Goal: Information Seeking & Learning: Learn about a topic

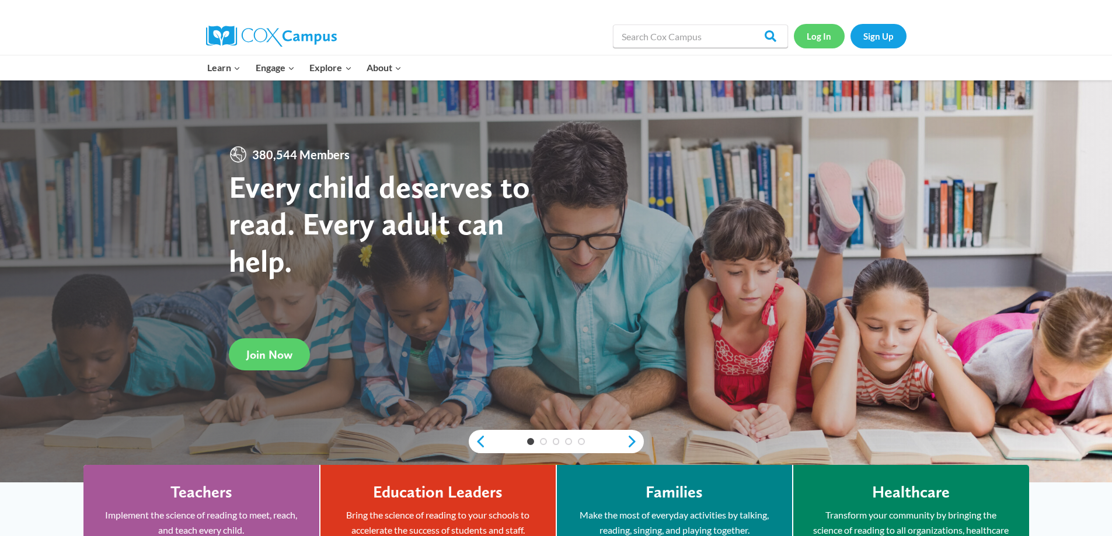
click at [821, 41] on link "Log In" at bounding box center [819, 36] width 51 height 24
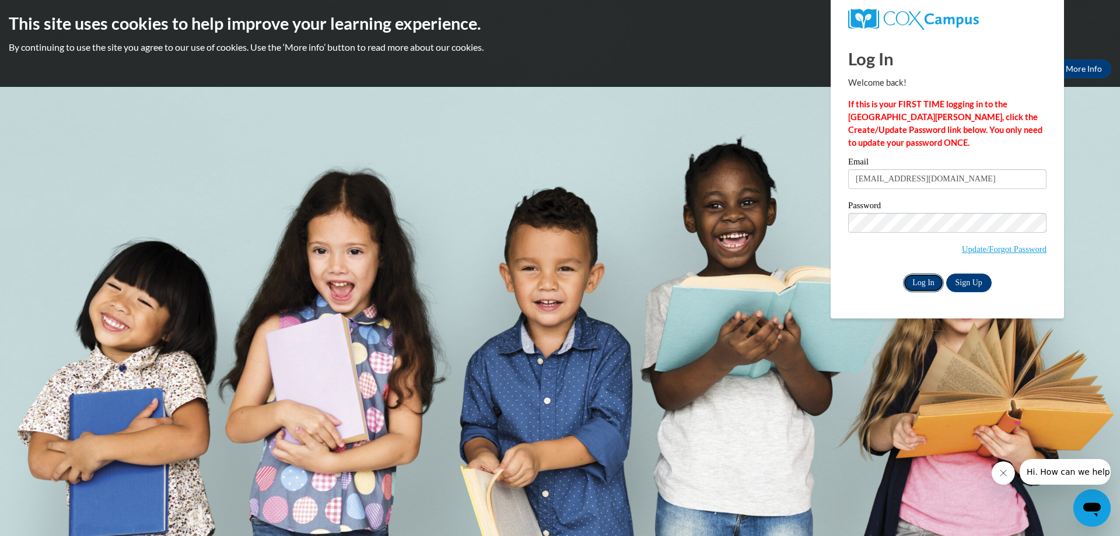
click at [920, 286] on input "Log In" at bounding box center [923, 283] width 41 height 19
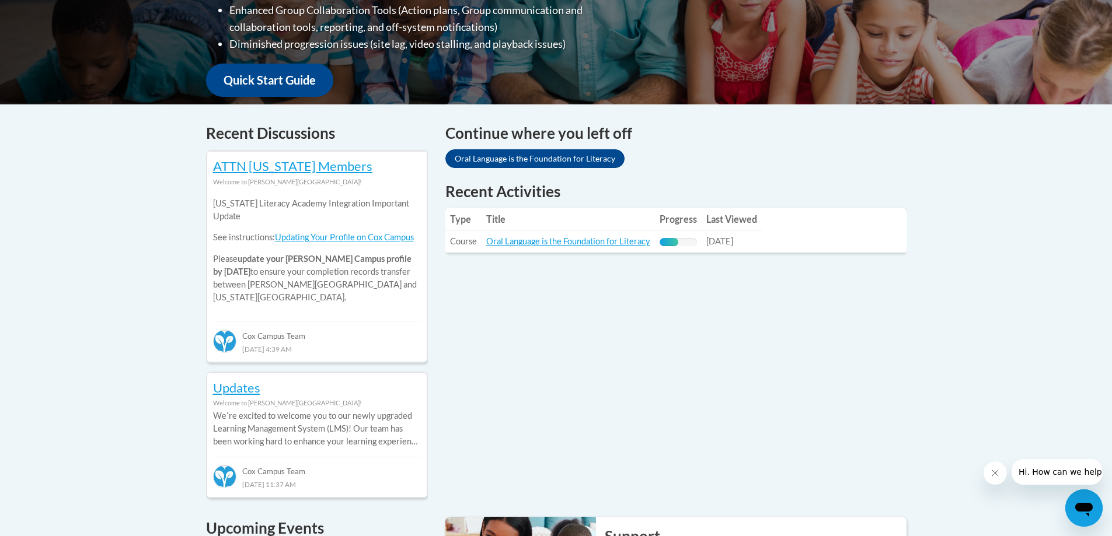
scroll to position [394, 0]
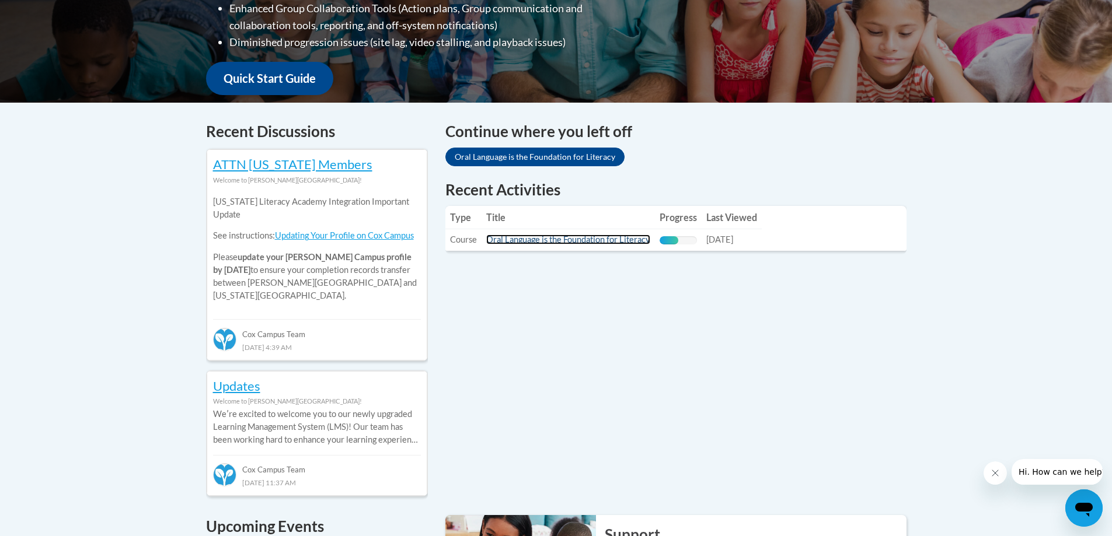
click at [542, 244] on link "Oral Language is the Foundation for Literacy" at bounding box center [568, 240] width 164 height 10
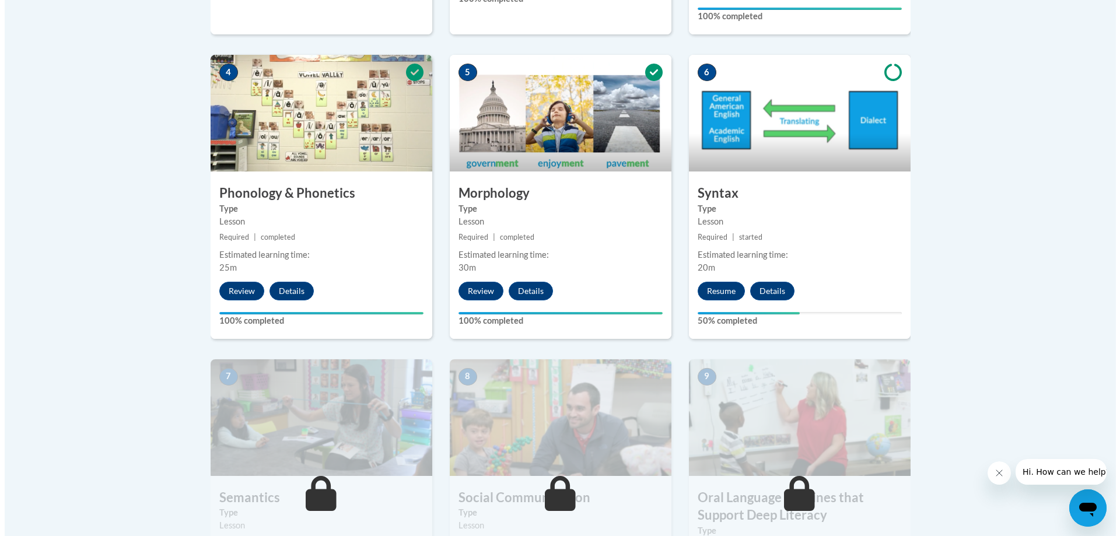
scroll to position [678, 0]
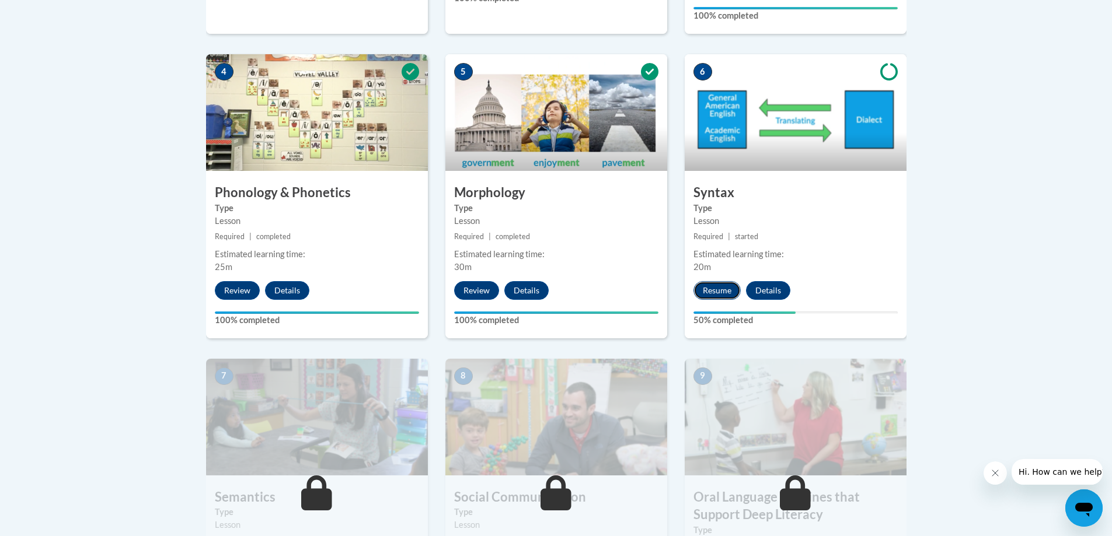
click at [717, 291] on button "Resume" at bounding box center [716, 290] width 47 height 19
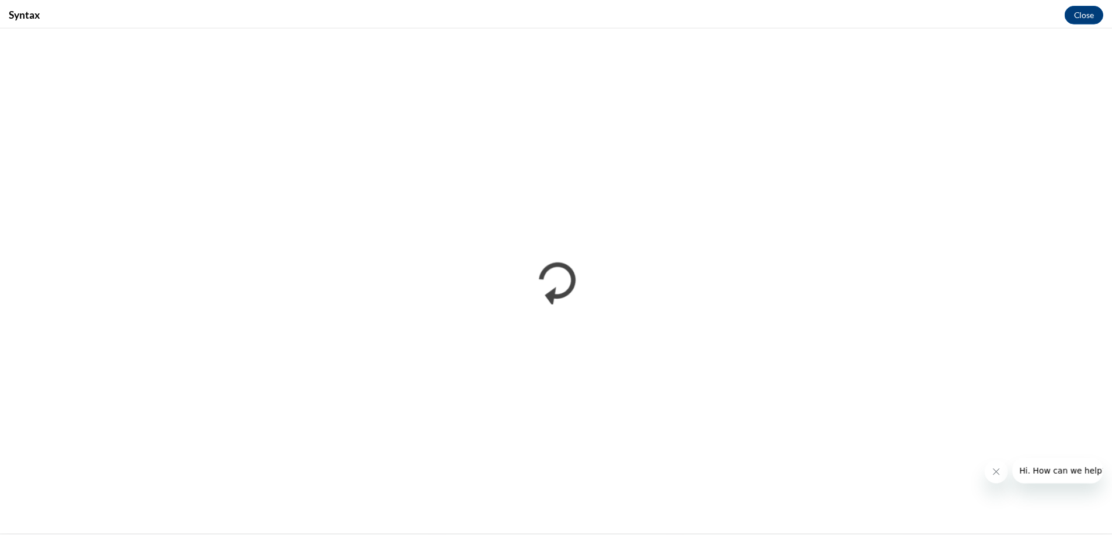
scroll to position [0, 0]
click at [1004, 467] on button "Close message from company" at bounding box center [1002, 473] width 23 height 23
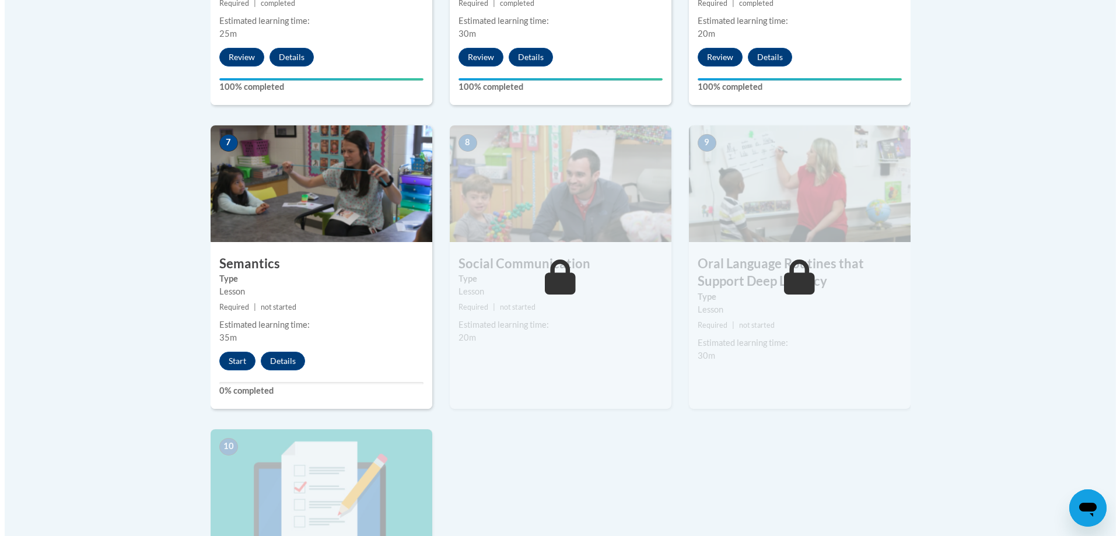
scroll to position [926, 0]
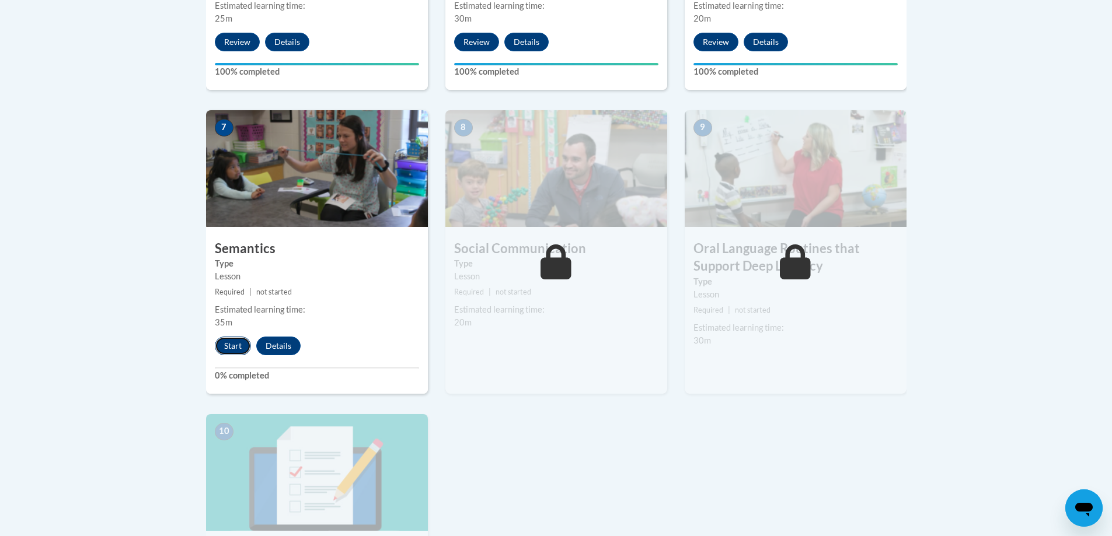
click at [233, 347] on button "Start" at bounding box center [233, 346] width 36 height 19
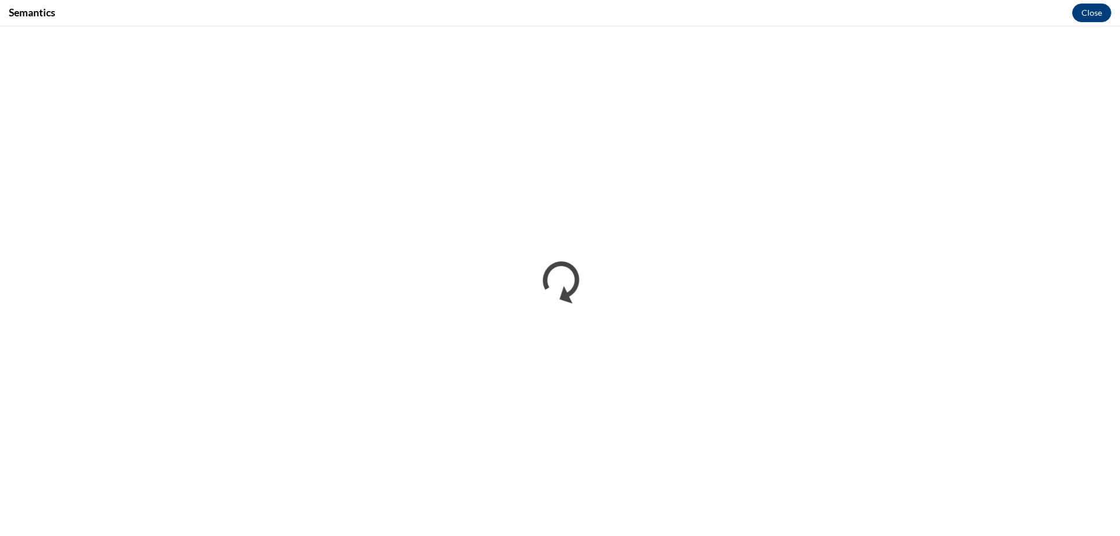
scroll to position [0, 0]
